Goal: Find specific page/section: Find specific page/section

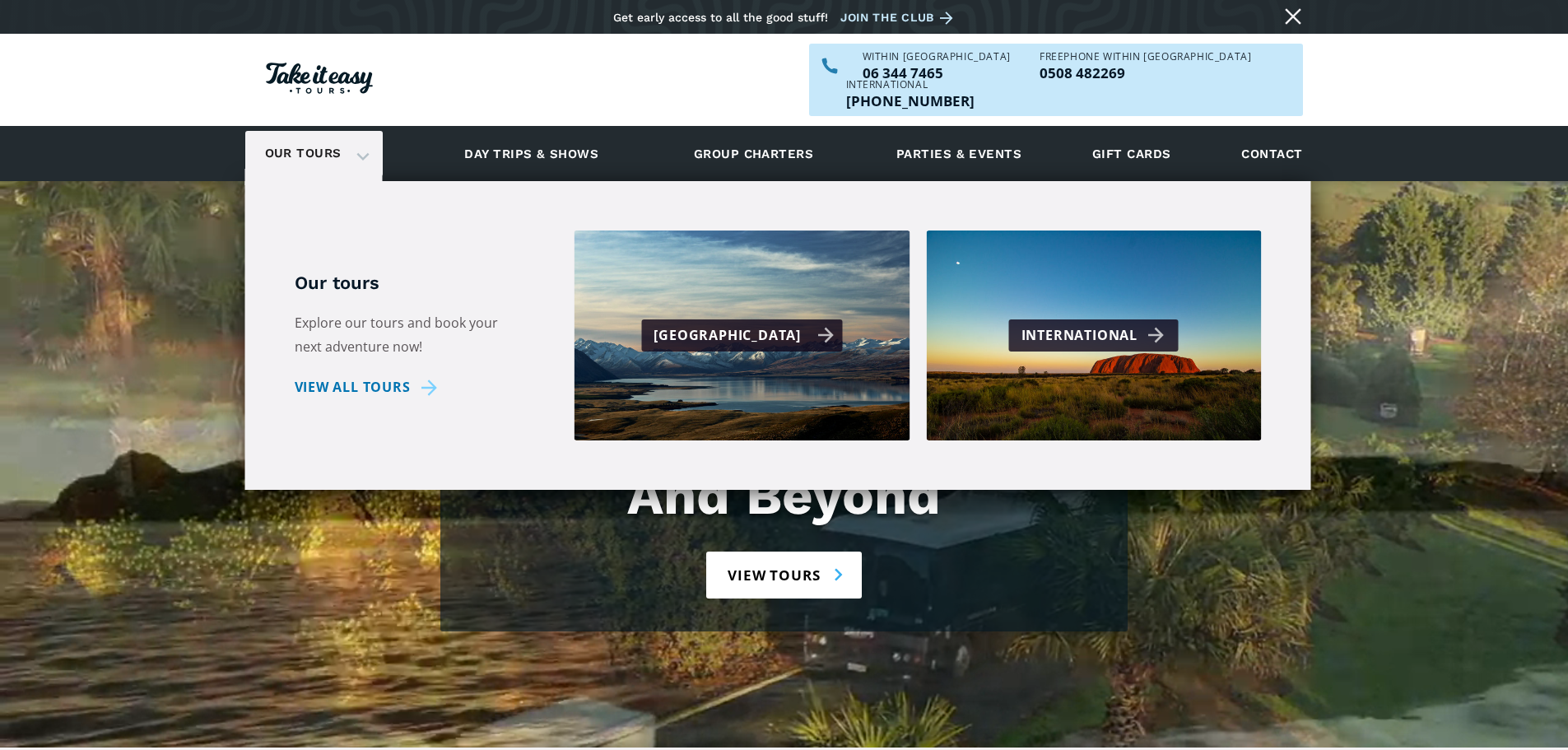
click at [750, 324] on div "[GEOGRAPHIC_DATA]" at bounding box center [743, 336] width 180 height 24
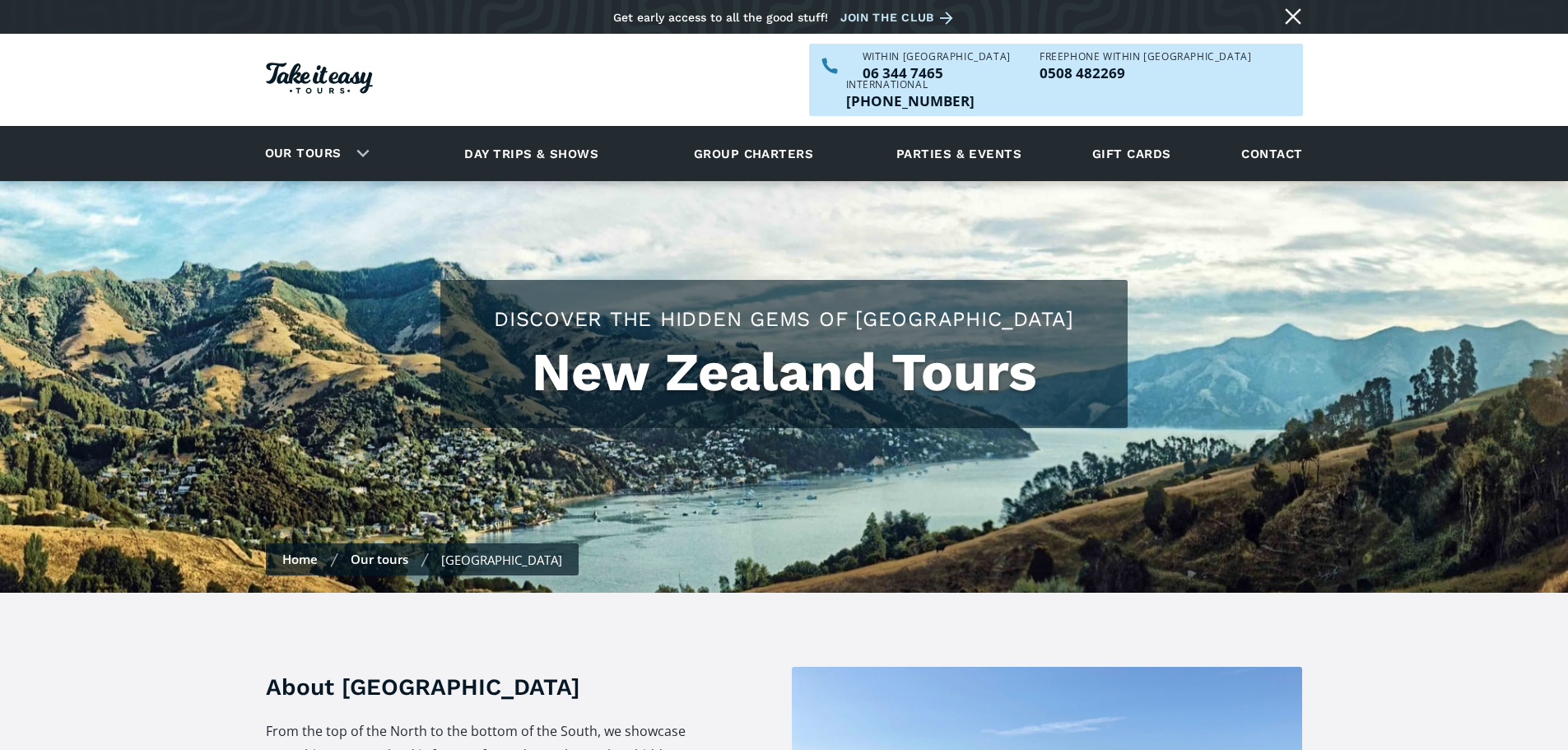
checkbox input "true"
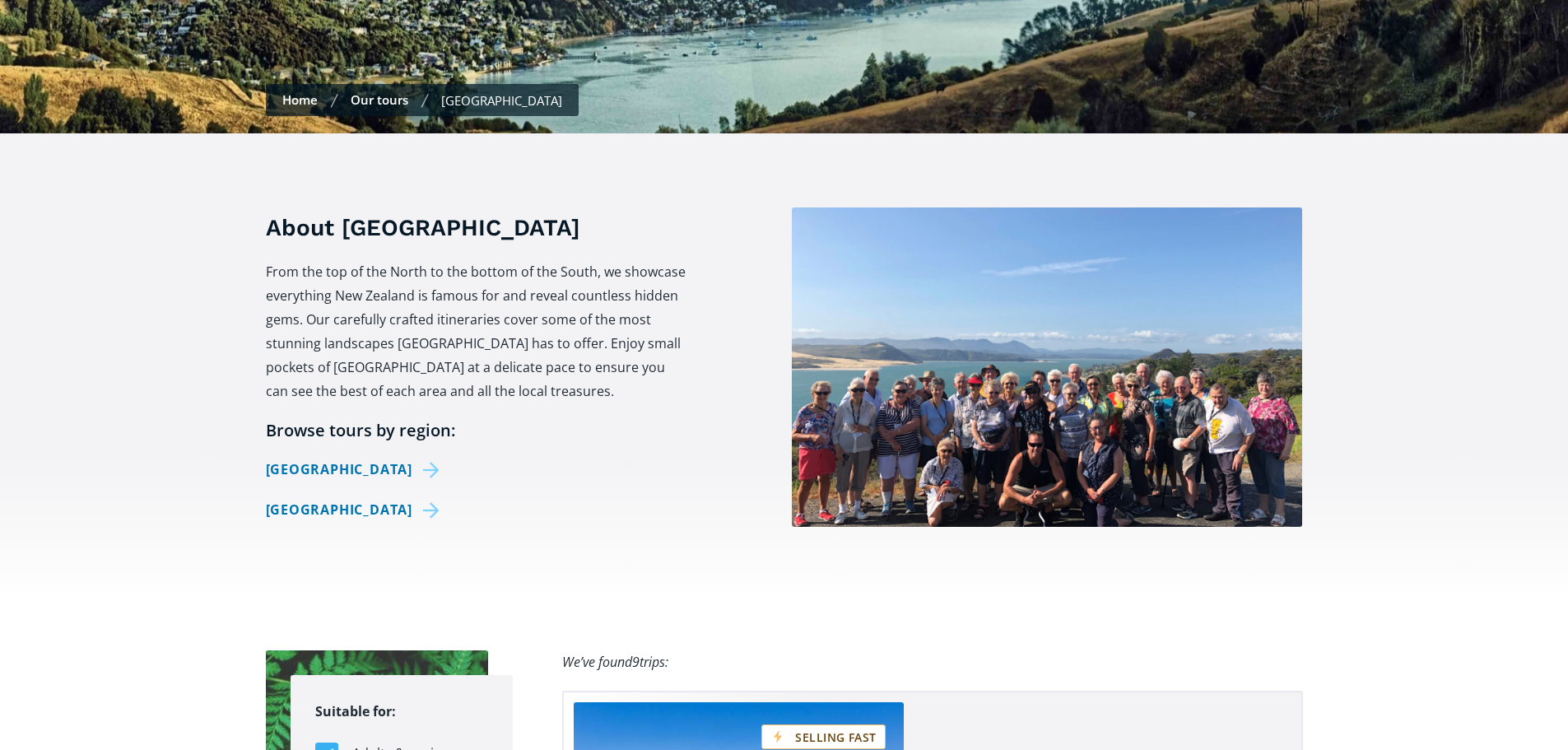
scroll to position [576, 0]
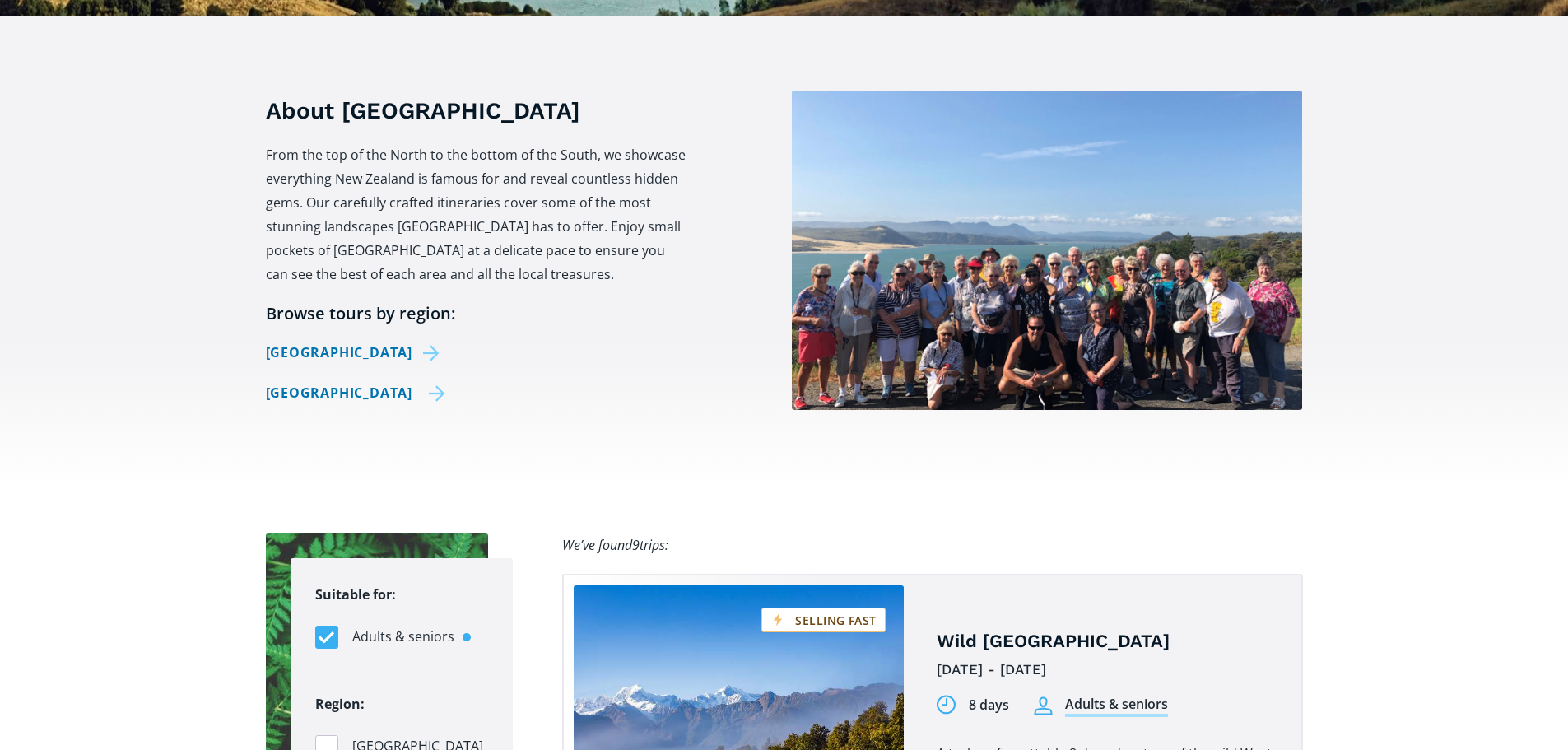
click at [308, 381] on link "[GEOGRAPHIC_DATA]" at bounding box center [355, 393] width 180 height 24
